Goal: Task Accomplishment & Management: Manage account settings

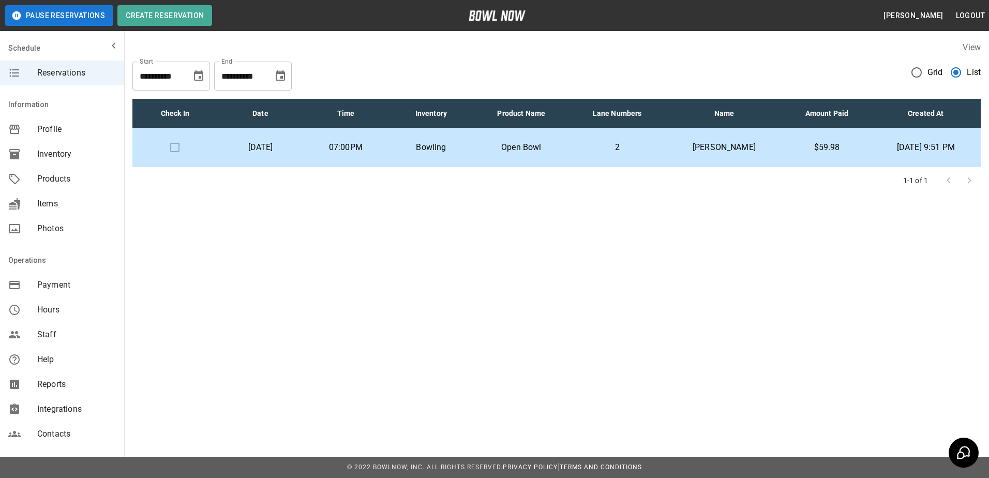
click at [725, 143] on p "[PERSON_NAME]" at bounding box center [724, 147] width 101 height 12
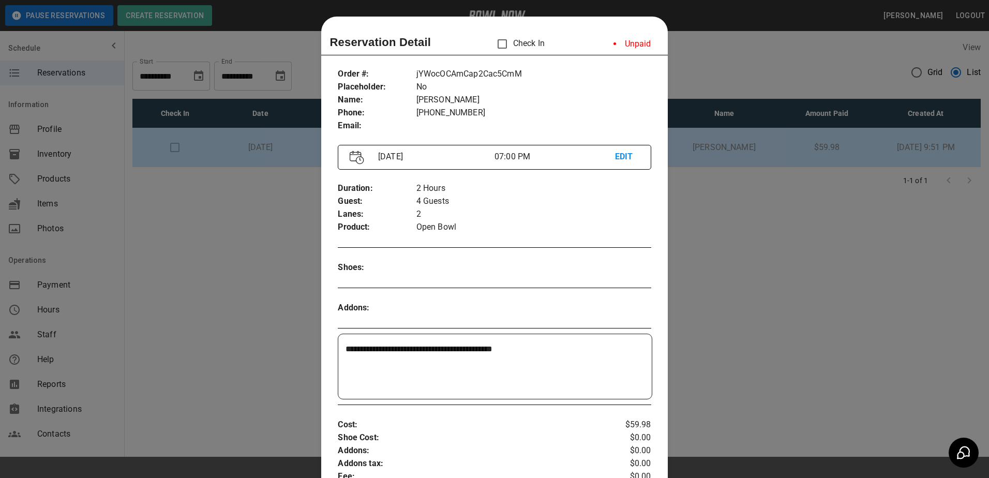
scroll to position [17, 0]
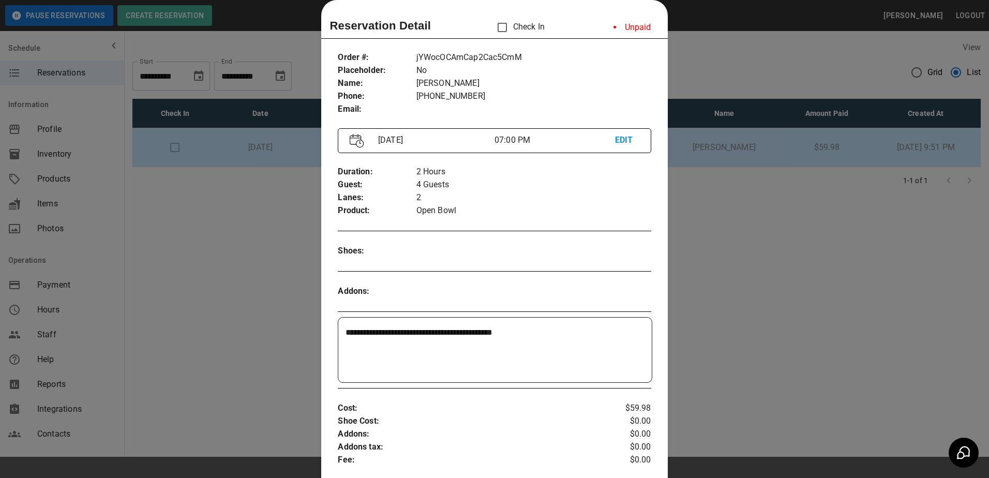
click at [775, 184] on div at bounding box center [494, 239] width 989 height 478
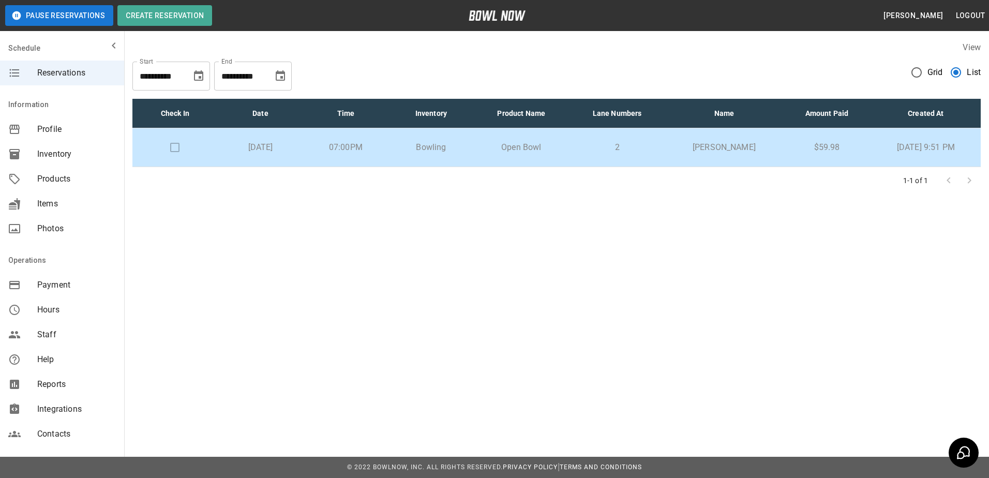
click at [623, 133] on td "2" at bounding box center [617, 147] width 97 height 39
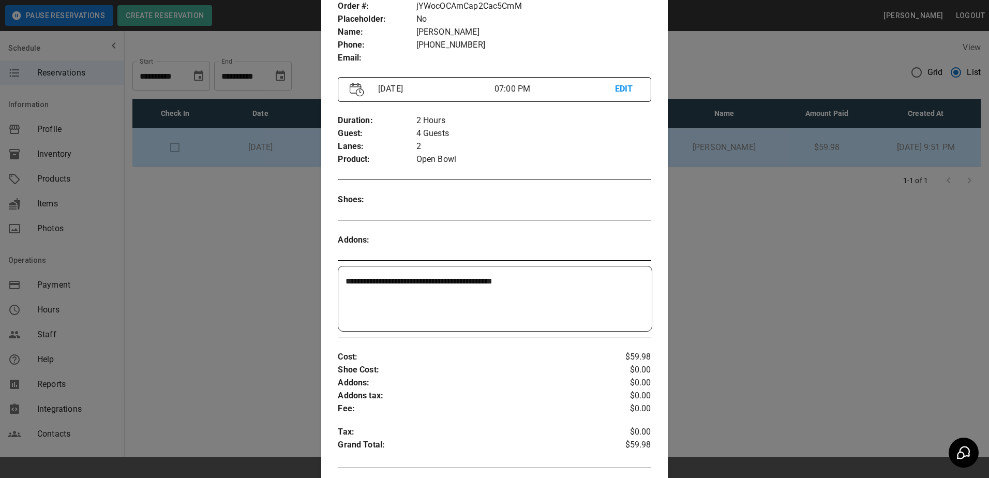
scroll to position [0, 0]
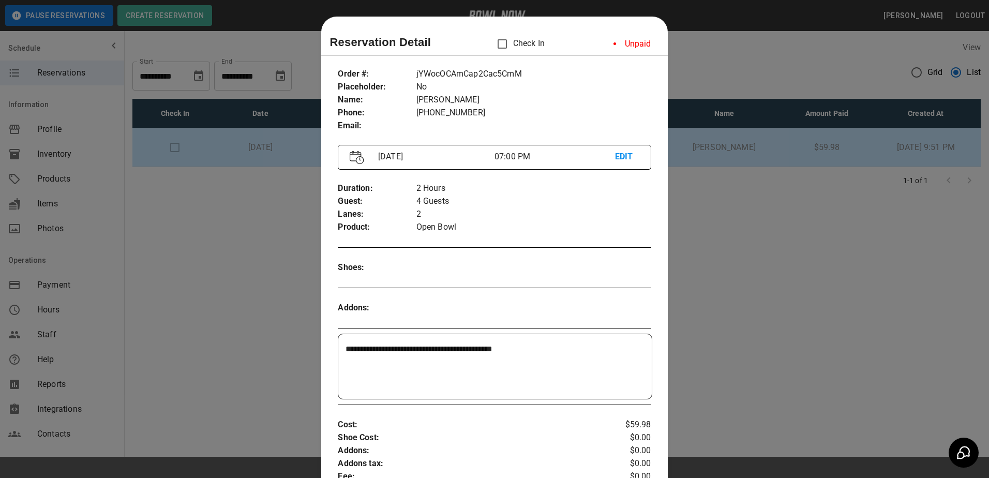
click at [605, 44] on li "Unpaid" at bounding box center [632, 44] width 54 height 21
click at [766, 219] on div at bounding box center [494, 239] width 989 height 478
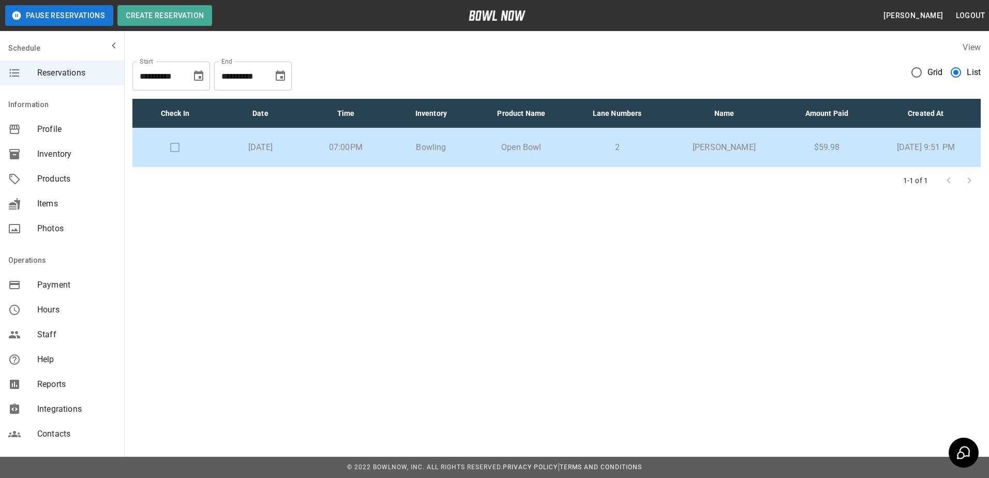
click at [632, 151] on p "2" at bounding box center [617, 147] width 80 height 12
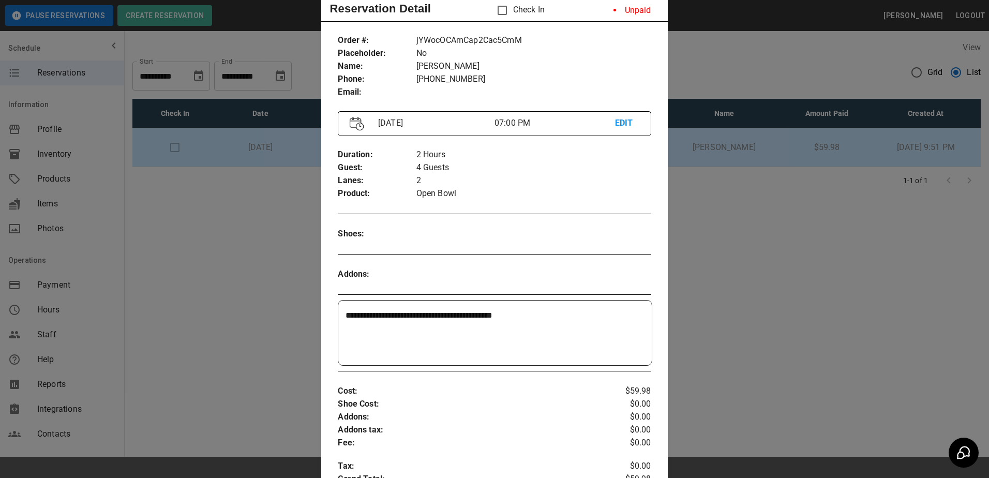
scroll to position [52, 0]
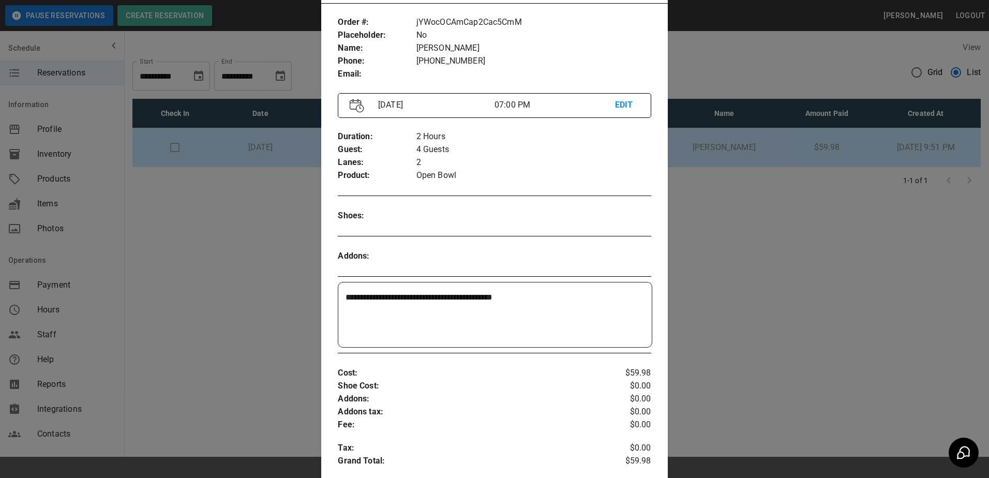
click at [506, 295] on textarea "**********" at bounding box center [494, 315] width 296 height 48
click at [553, 296] on textarea "**********" at bounding box center [494, 315] width 296 height 48
click at [739, 266] on div at bounding box center [494, 239] width 989 height 478
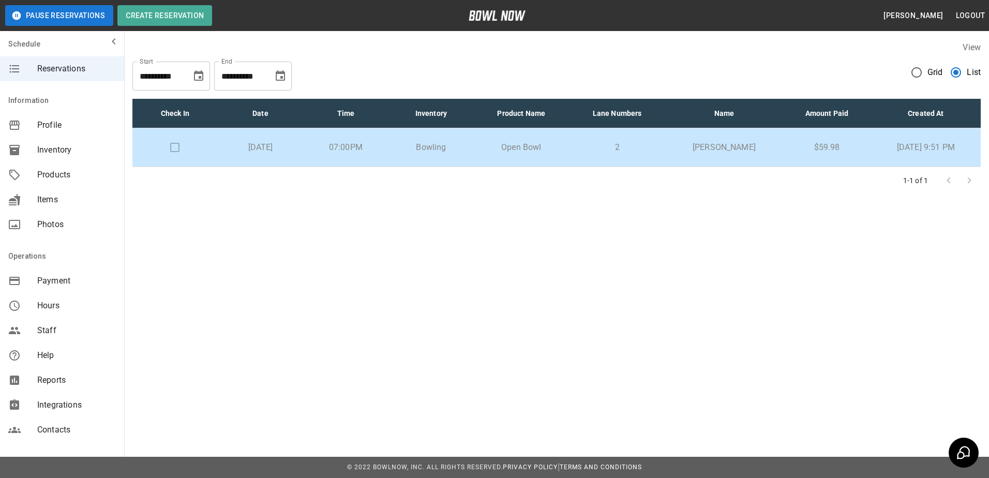
scroll to position [0, 0]
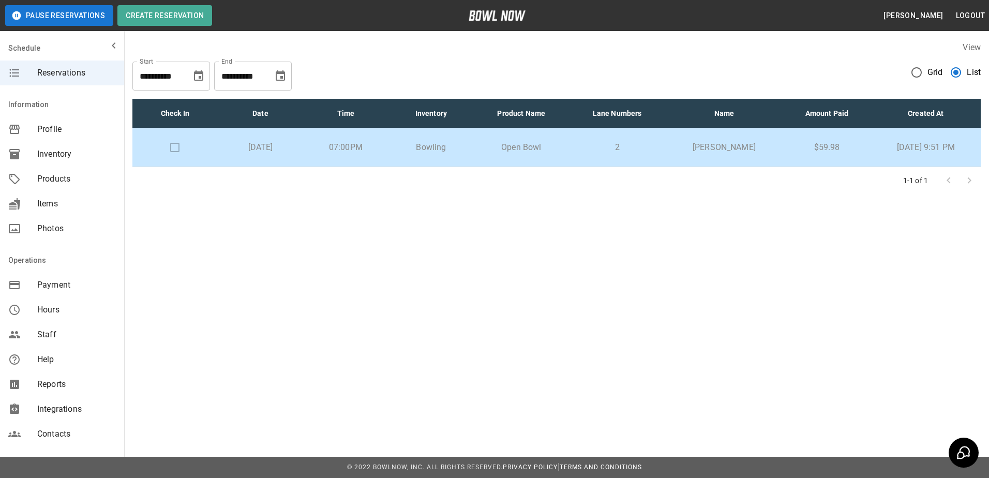
click at [218, 143] on td "[DATE]" at bounding box center [260, 147] width 85 height 39
